Goal: Transaction & Acquisition: Purchase product/service

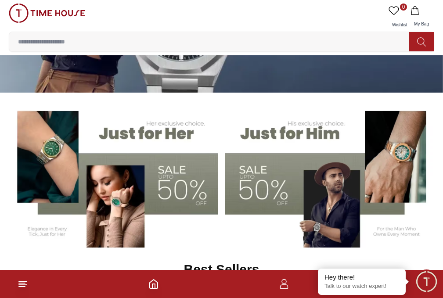
scroll to position [123, 0]
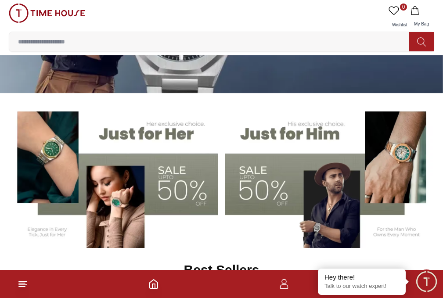
click at [291, 220] on img at bounding box center [330, 176] width 210 height 146
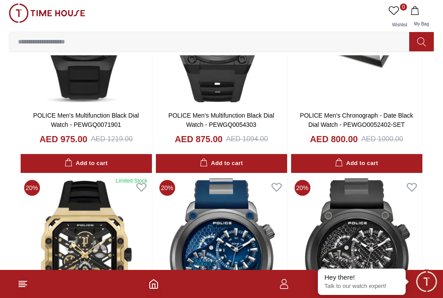
scroll to position [1120, 0]
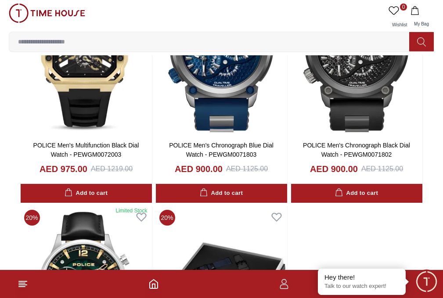
scroll to position [1332, 0]
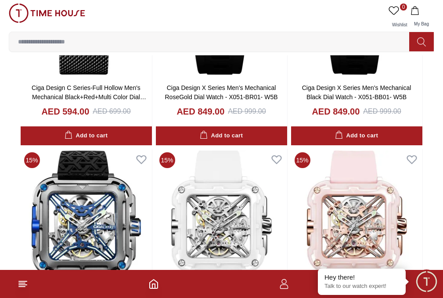
scroll to position [4020, 0]
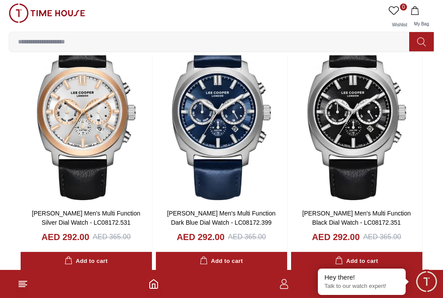
scroll to position [7012, 0]
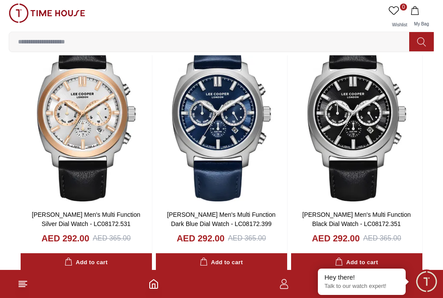
scroll to position [6996, 0]
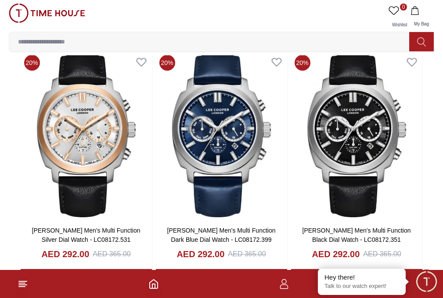
click at [0, 0] on span "SALE" at bounding box center [0, 0] width 0 height 0
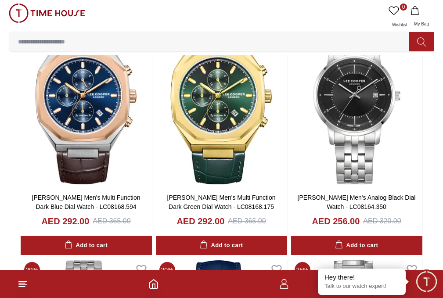
scroll to position [7456, 0]
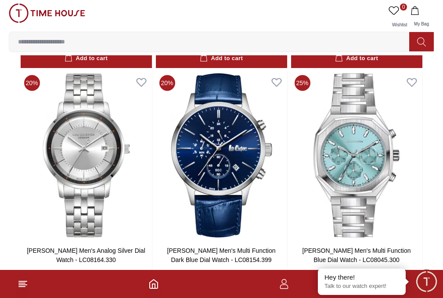
scroll to position [6996, 0]
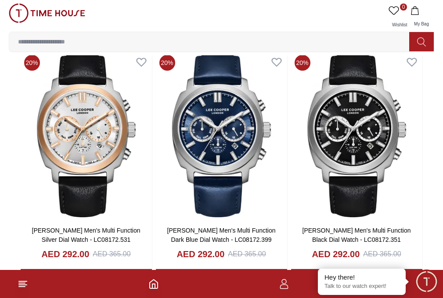
scroll to position [6999, 0]
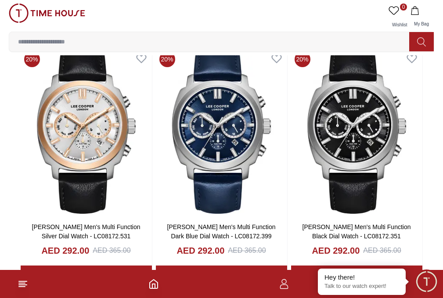
click at [0, 0] on link "MEN" at bounding box center [0, 0] width 0 height 0
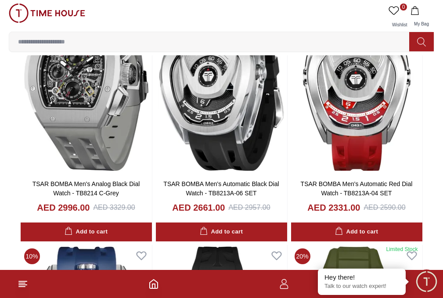
scroll to position [69, 0]
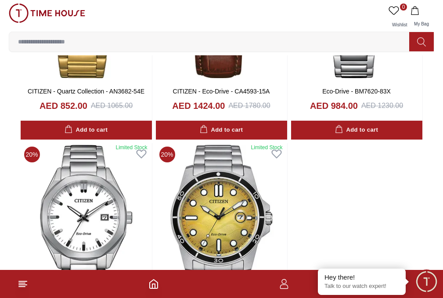
scroll to position [1341, 0]
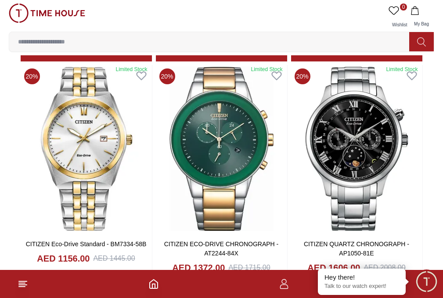
scroll to position [2370, 0]
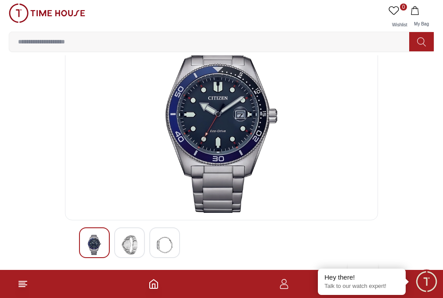
scroll to position [32, 0]
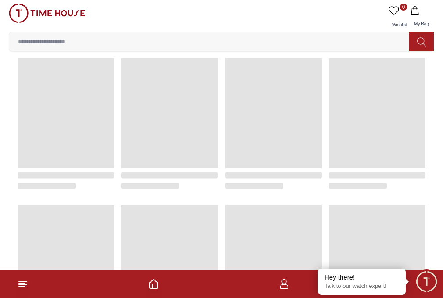
scroll to position [935, 0]
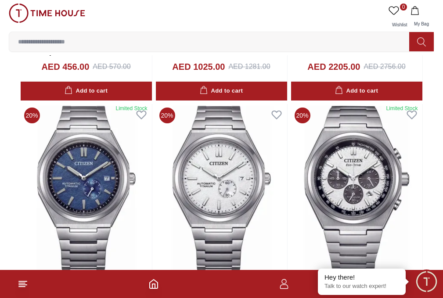
scroll to position [1775, 0]
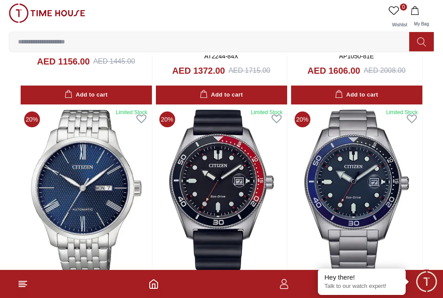
scroll to position [2572, 0]
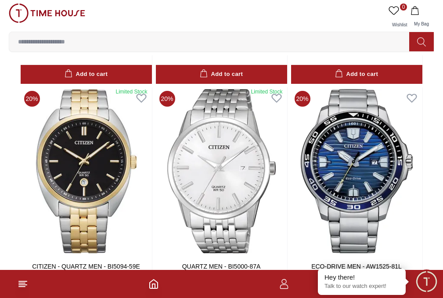
scroll to position [3771, 0]
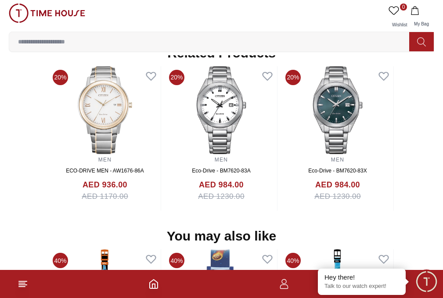
scroll to position [834, 0]
